Goal: Task Accomplishment & Management: Manage account settings

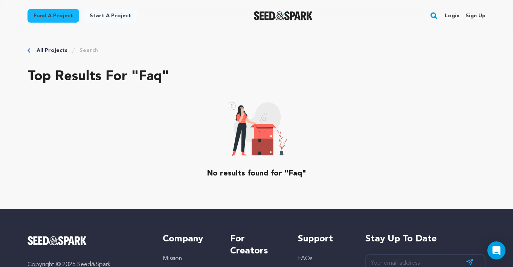
click at [450, 15] on link "Login" at bounding box center [451, 16] width 15 height 12
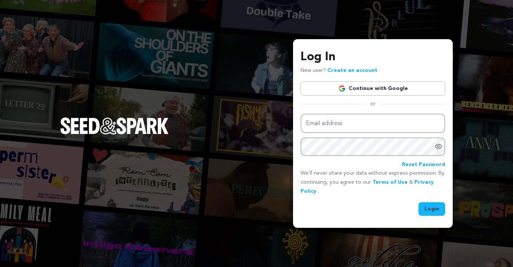
click at [374, 87] on link "Continue with Google" at bounding box center [372, 88] width 145 height 14
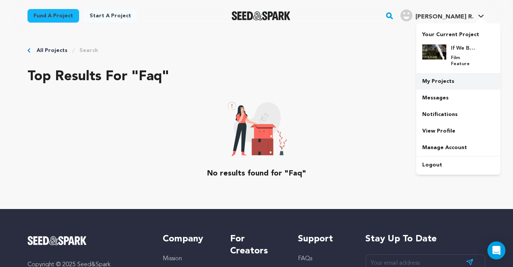
click at [443, 73] on link "My Projects" at bounding box center [458, 81] width 84 height 17
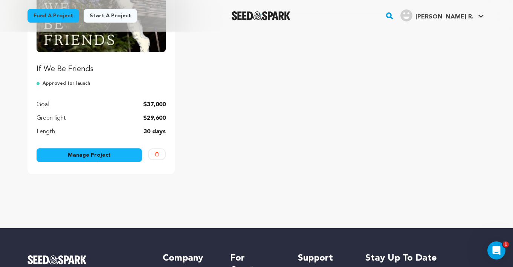
click at [114, 151] on link "Manage Project" at bounding box center [89, 155] width 105 height 14
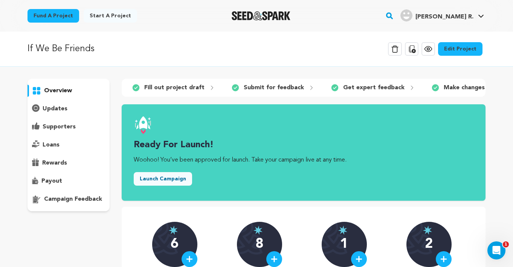
click at [459, 47] on link "Edit Project" at bounding box center [460, 49] width 44 height 14
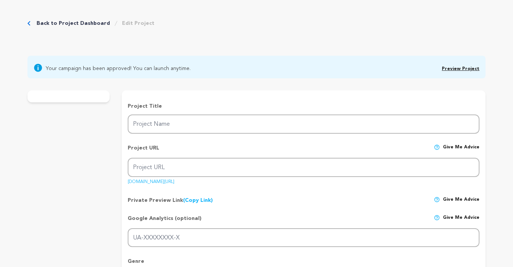
type input "If We Be Friends"
type input "if-we-be-friends"
type input "Following the passing of their high school theatre director, six old friends re…"
type textarea "After the death of their high school theatre teacher, six old friends reunite f…"
type textarea "My intention with this film is to remind people that throughout the stages of o…"
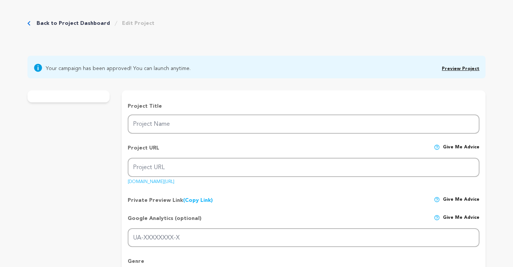
radio input "true"
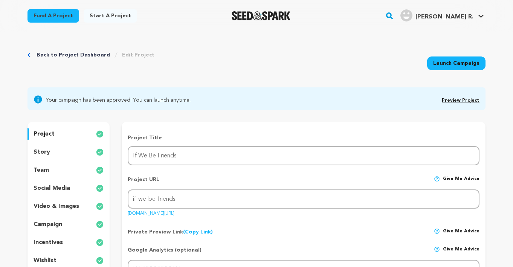
click at [57, 169] on div "team" at bounding box center [68, 170] width 82 height 12
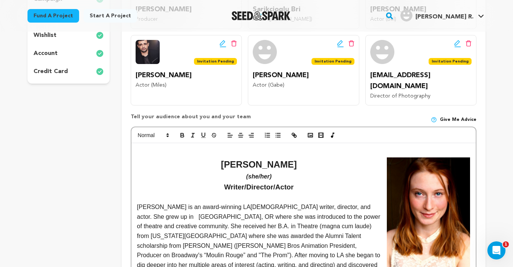
click at [222, 44] on icon at bounding box center [222, 44] width 7 height 8
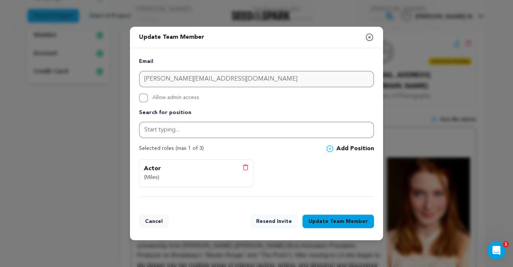
click at [280, 223] on button "Resend Invite" at bounding box center [274, 221] width 48 height 14
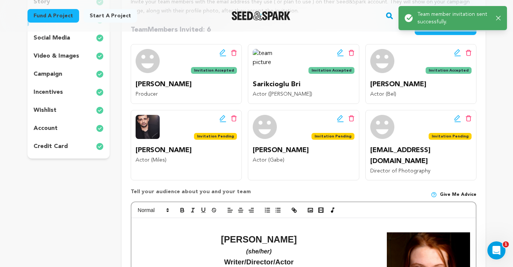
scroll to position [151, 0]
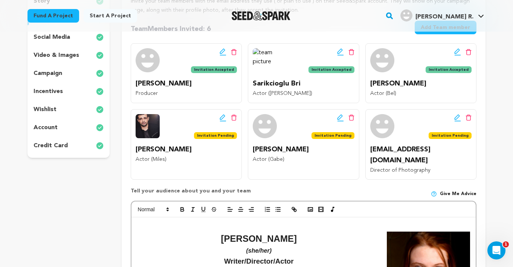
click at [336, 118] on div "Edit team button Delete team button" at bounding box center [332, 118] width 43 height 8
click at [338, 117] on icon at bounding box center [339, 116] width 5 height 5
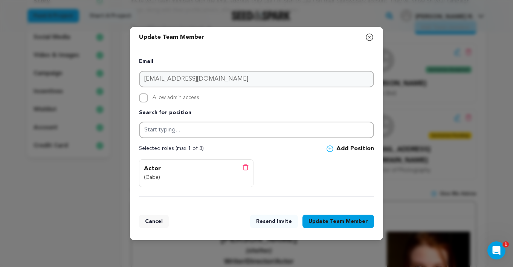
click at [277, 221] on button "Resend Invite" at bounding box center [274, 221] width 48 height 14
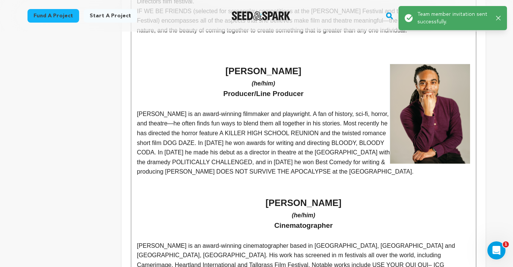
scroll to position [526, 0]
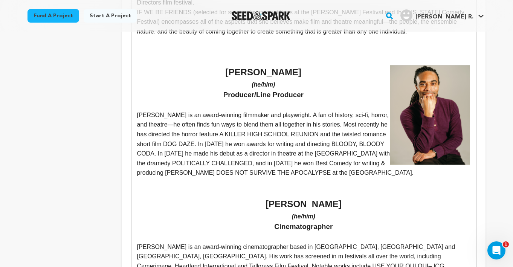
click at [363, 8] on div "Fund a project Start a project Search" at bounding box center [250, 16] width 470 height 20
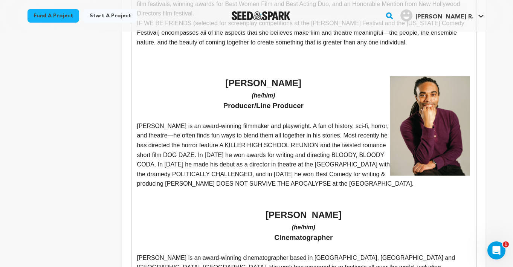
scroll to position [488, 0]
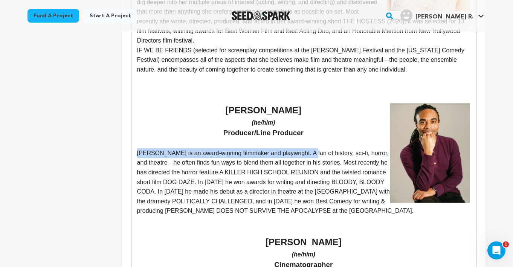
drag, startPoint x: 137, startPoint y: 133, endPoint x: 315, endPoint y: 132, distance: 177.2
click at [315, 148] on p "[PERSON_NAME] is an award-winning filmmaker and playwright. A fan of history, s…" at bounding box center [303, 181] width 333 height 67
copy p "[PERSON_NAME] is an award-winning filmmaker and playwright."
